Goal: Task Accomplishment & Management: Complete application form

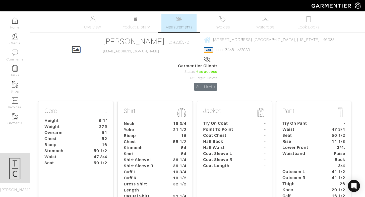
click at [279, 121] on div "Pant Try On Pant - Waist 47 3/4 Seat 50 1/2 Rise 11 1/8 Lower Front Waistband 3…" at bounding box center [313, 158] width 75 height 114
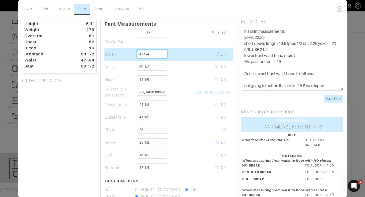
click at [151, 51] on input "47 3/4" at bounding box center [152, 54] width 30 height 8
type input "45"
click at [176, 58] on td at bounding box center [180, 54] width 30 height 13
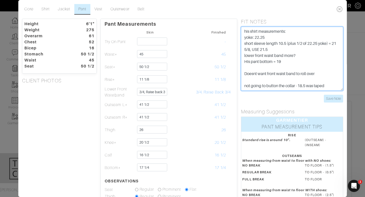
click at [329, 62] on textarea "his shirt measurements: yoke: 22.25 short sleeve length 10.5 (plus 1/2 of 22.25…" at bounding box center [292, 59] width 102 height 64
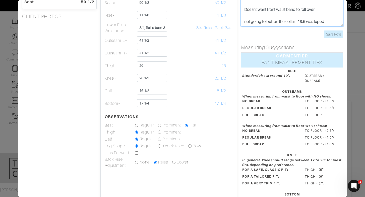
scroll to position [64, 0]
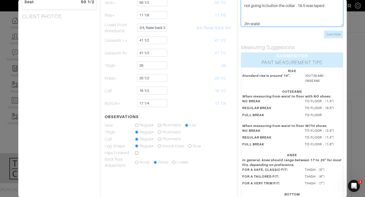
scroll to position [22, 0]
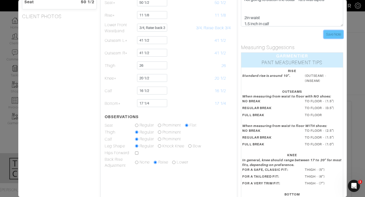
click at [333, 34] on input "Save Note" at bounding box center [333, 34] width 19 height 8
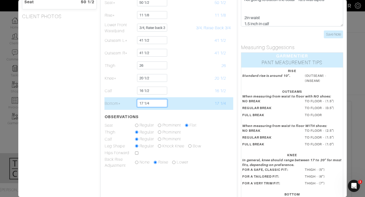
click at [148, 102] on input "17 1/4" at bounding box center [152, 103] width 30 height 8
click at [156, 104] on input "17 1/4" at bounding box center [152, 103] width 30 height 8
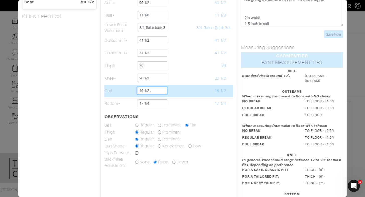
click at [151, 89] on input "16 1/2" at bounding box center [152, 90] width 30 height 8
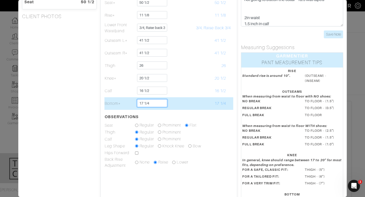
click at [151, 100] on input "17 1/4" at bounding box center [152, 103] width 30 height 8
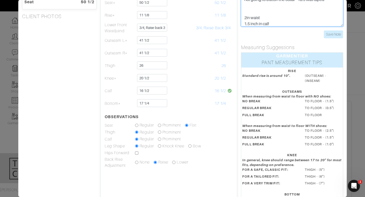
type textarea "his shirt measurements: yoke: 22.25 short sleeve length 10.5 (plus 1/2 of 22.25…"
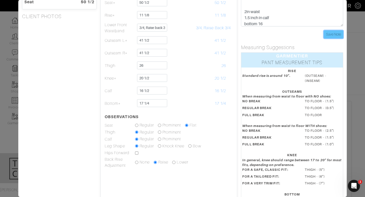
click at [335, 33] on input "Save Note" at bounding box center [333, 34] width 19 height 8
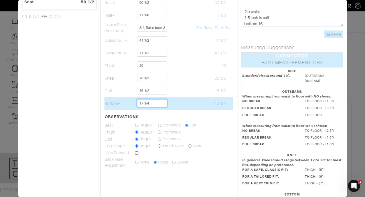
click at [160, 104] on input "17 1/4" at bounding box center [152, 103] width 30 height 8
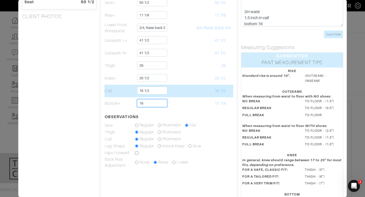
type input "16"
click at [189, 97] on td at bounding box center [180, 90] width 30 height 13
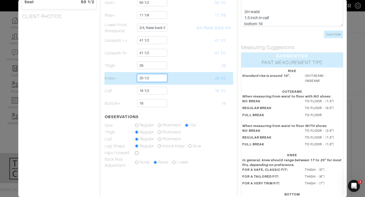
click at [155, 79] on input "20 1/2" at bounding box center [152, 78] width 30 height 8
type input "20"
click at [178, 73] on td at bounding box center [180, 78] width 30 height 13
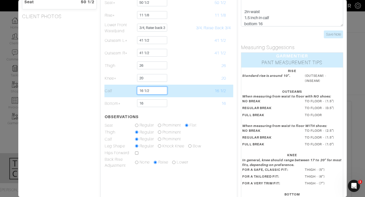
drag, startPoint x: 144, startPoint y: 92, endPoint x: 174, endPoint y: 88, distance: 30.1
click at [174, 88] on tr "Calf 16 1/2 16 1/2" at bounding box center [169, 90] width 129 height 13
click at [155, 88] on input "16 1/2" at bounding box center [152, 90] width 30 height 8
drag, startPoint x: 144, startPoint y: 91, endPoint x: 155, endPoint y: 91, distance: 10.3
click at [155, 91] on input "16 1/2" at bounding box center [152, 90] width 30 height 8
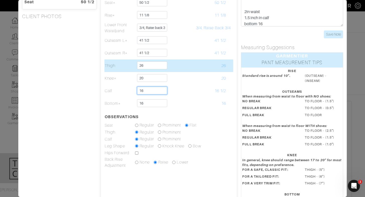
type input "16"
click at [150, 66] on input "26" at bounding box center [152, 65] width 30 height 8
type input "24"
click at [177, 64] on td at bounding box center [180, 65] width 30 height 13
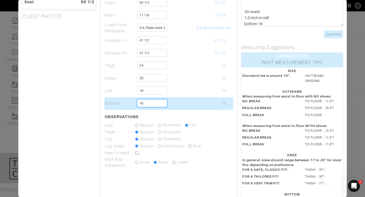
click at [150, 102] on input "16" at bounding box center [152, 103] width 30 height 8
click at [187, 103] on td at bounding box center [180, 103] width 30 height 13
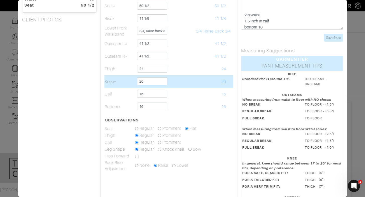
scroll to position [61, 0]
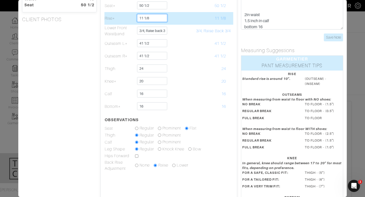
drag, startPoint x: 143, startPoint y: 18, endPoint x: 176, endPoint y: 21, distance: 33.4
click at [176, 21] on tr "Rise* 11 1/8 11 1/8" at bounding box center [169, 18] width 129 height 13
type input "11"
click at [193, 23] on td at bounding box center [180, 18] width 30 height 13
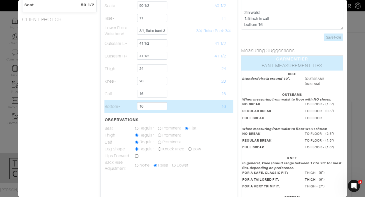
click at [194, 104] on td at bounding box center [180, 106] width 30 height 13
click at [162, 106] on input "16" at bounding box center [152, 106] width 30 height 8
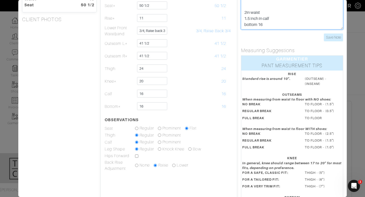
type textarea "his shirt measurements: yoke: 22.25 short sleeve length 10.5 (plus 1/2 of 22.25…"
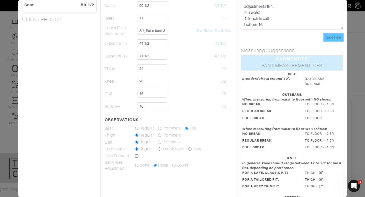
click at [339, 36] on input "Save Note" at bounding box center [333, 37] width 19 height 8
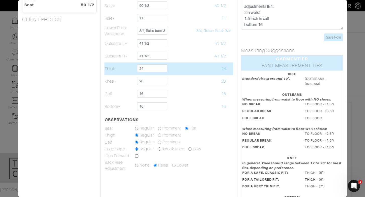
scroll to position [27, 0]
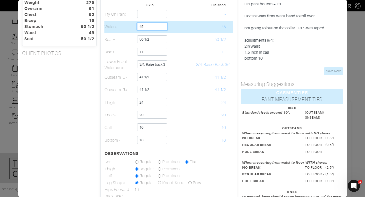
click at [155, 27] on input "45" at bounding box center [152, 27] width 30 height 8
click at [190, 28] on td at bounding box center [180, 27] width 30 height 13
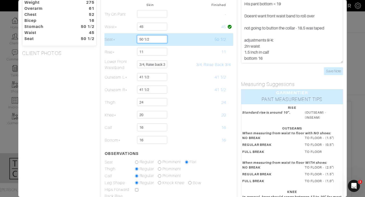
click at [162, 39] on input "50 1/2" at bounding box center [152, 39] width 30 height 8
click at [147, 39] on input "50 1/2" at bounding box center [152, 39] width 30 height 8
drag, startPoint x: 145, startPoint y: 39, endPoint x: 164, endPoint y: 38, distance: 18.6
click at [164, 39] on input "50 1/2" at bounding box center [152, 39] width 30 height 8
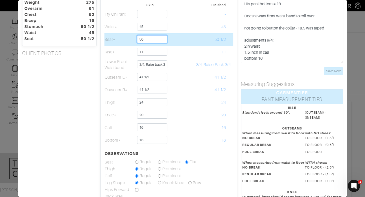
type input "50"
click at [189, 39] on td at bounding box center [180, 39] width 30 height 13
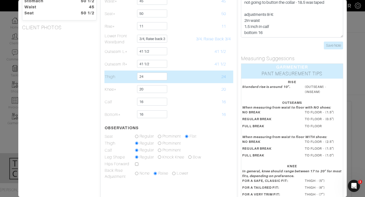
scroll to position [0, 0]
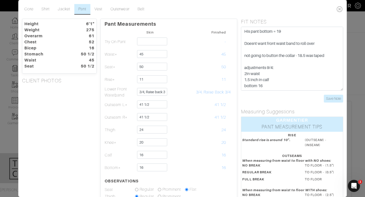
click at [184, 32] on td at bounding box center [180, 32] width 30 height 7
click at [337, 98] on input "Save Note" at bounding box center [333, 99] width 19 height 8
click at [344, 8] on icon at bounding box center [340, 9] width 10 height 10
